Goal: Entertainment & Leisure: Consume media (video, audio)

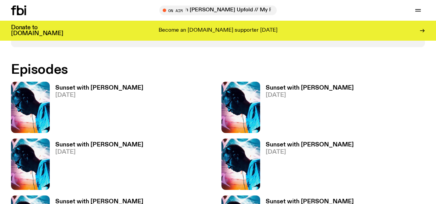
scroll to position [488, 0]
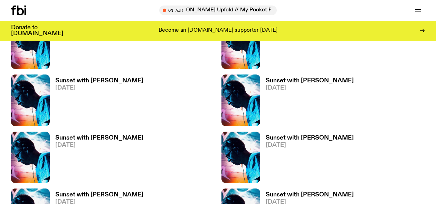
click at [296, 81] on h3 "Sunset with [PERSON_NAME]" at bounding box center [310, 81] width 88 height 6
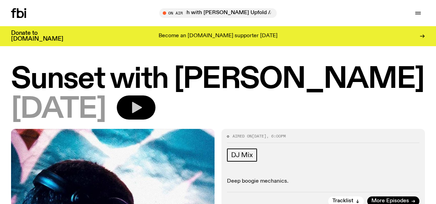
click at [153, 107] on button "button" at bounding box center [136, 108] width 39 height 24
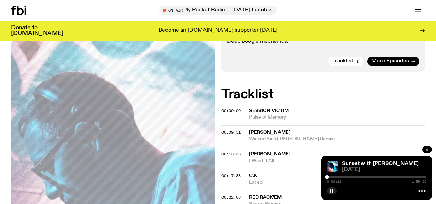
scroll to position [133, 0]
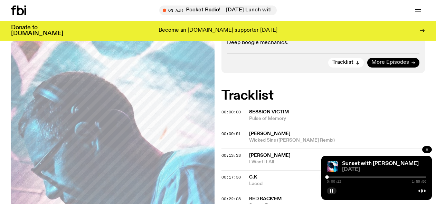
click at [393, 63] on span "More Episodes" at bounding box center [390, 62] width 38 height 5
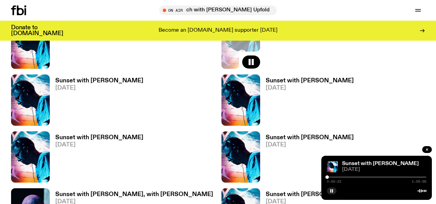
scroll to position [486, 0]
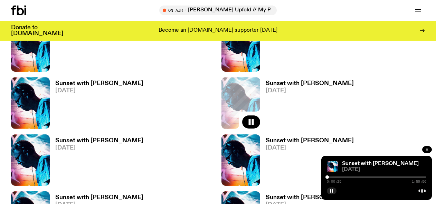
click at [108, 141] on h3 "Sunset with [PERSON_NAME]" at bounding box center [99, 141] width 88 height 6
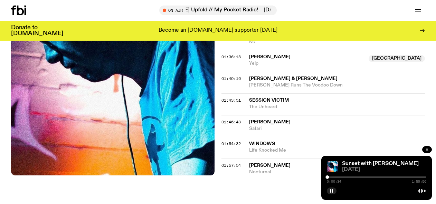
scroll to position [629, 0]
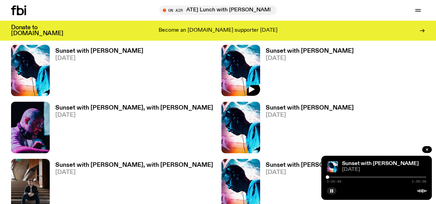
scroll to position [632, 0]
click at [330, 191] on rect "button" at bounding box center [330, 191] width 1 height 3
click at [332, 191] on icon "button" at bounding box center [331, 191] width 3 height 3
click at [332, 192] on icon "button" at bounding box center [331, 191] width 3 height 3
